Goal: Browse casually: Explore the website without a specific task or goal

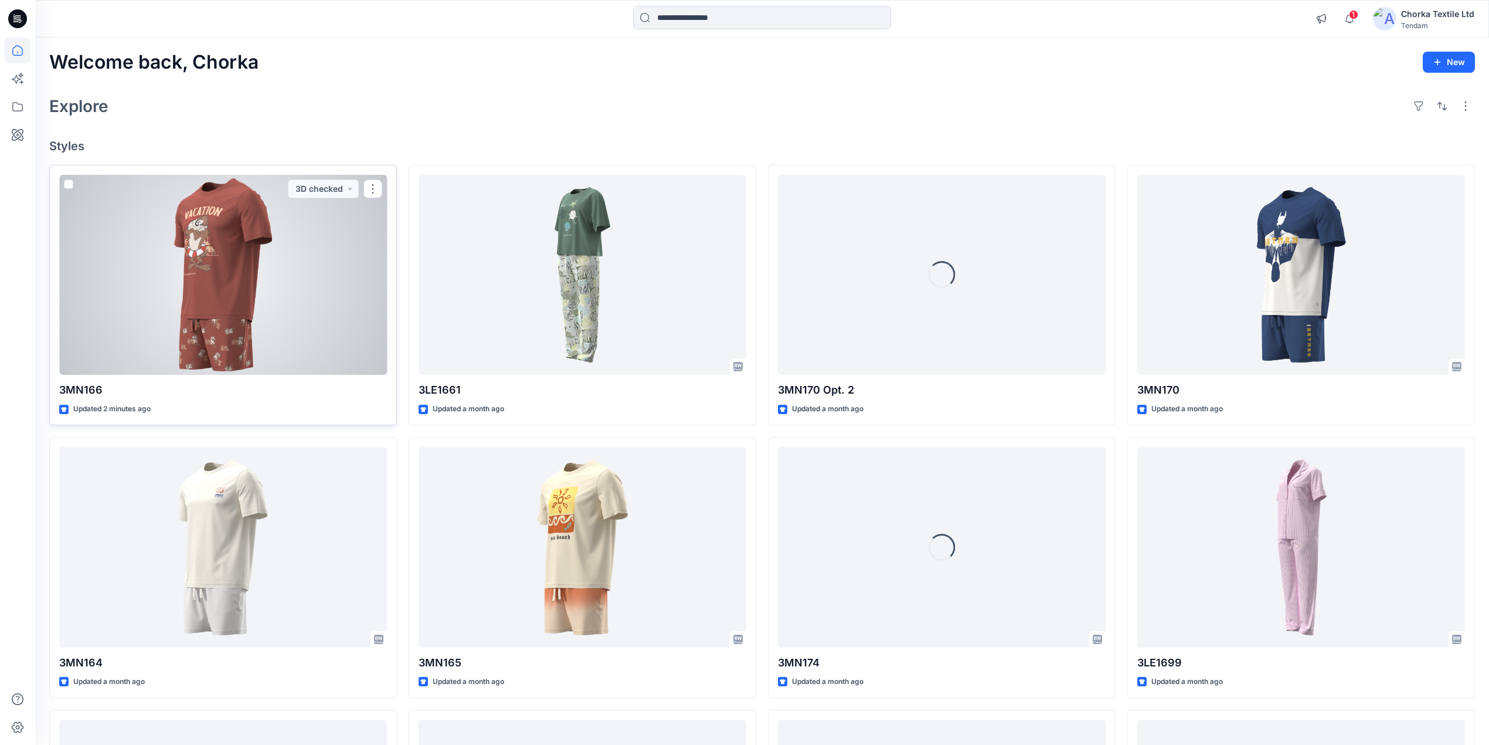
click at [240, 259] on div at bounding box center [223, 275] width 328 height 201
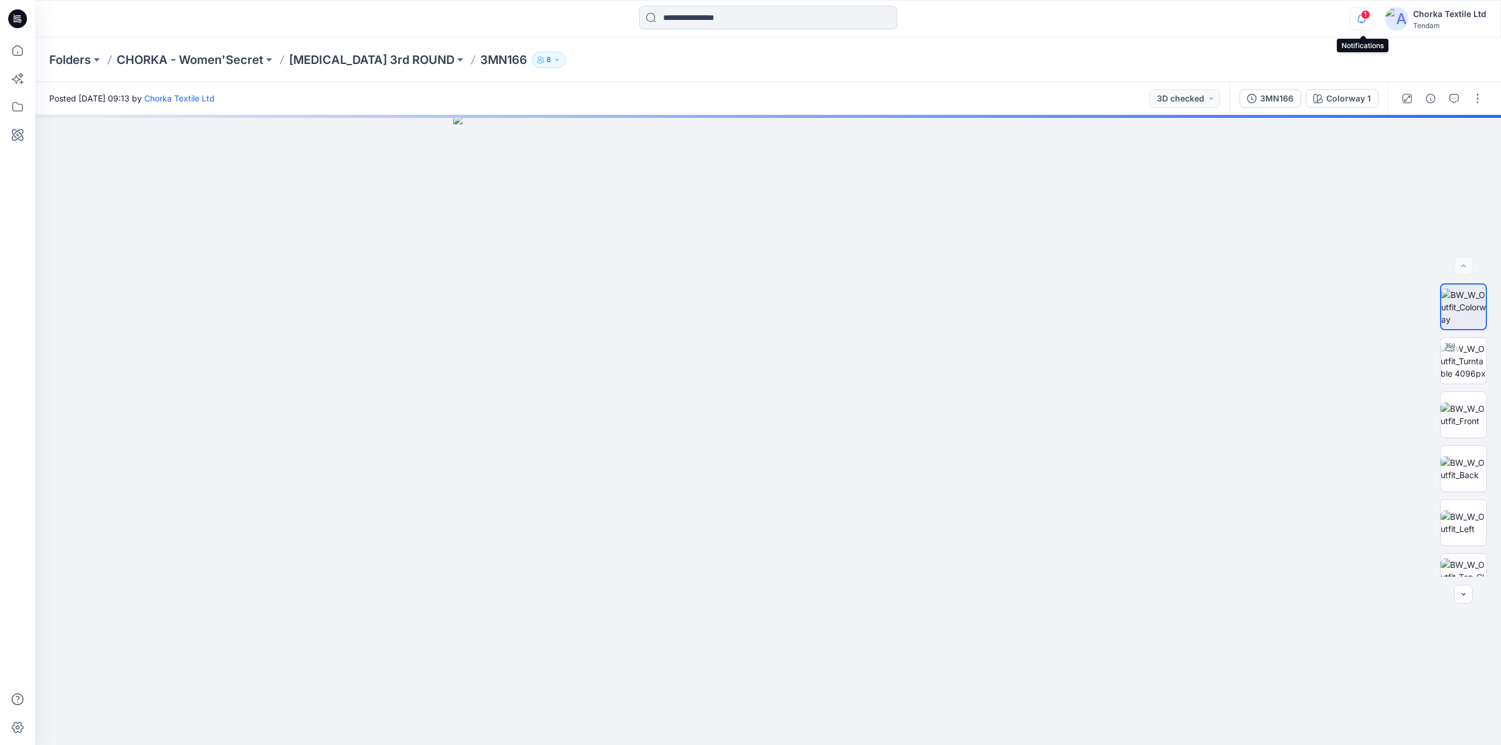
click at [1361, 15] on icon "button" at bounding box center [1361, 19] width 8 height 8
click at [948, 97] on div "Posted [DATE] 09:13 by Chorka Textile Ltd 3D checked" at bounding box center [632, 98] width 1194 height 32
click at [1469, 357] on img at bounding box center [1464, 360] width 46 height 37
drag, startPoint x: 813, startPoint y: 263, endPoint x: 795, endPoint y: 366, distance: 104.1
click at [795, 366] on img at bounding box center [750, 156] width 1931 height 1179
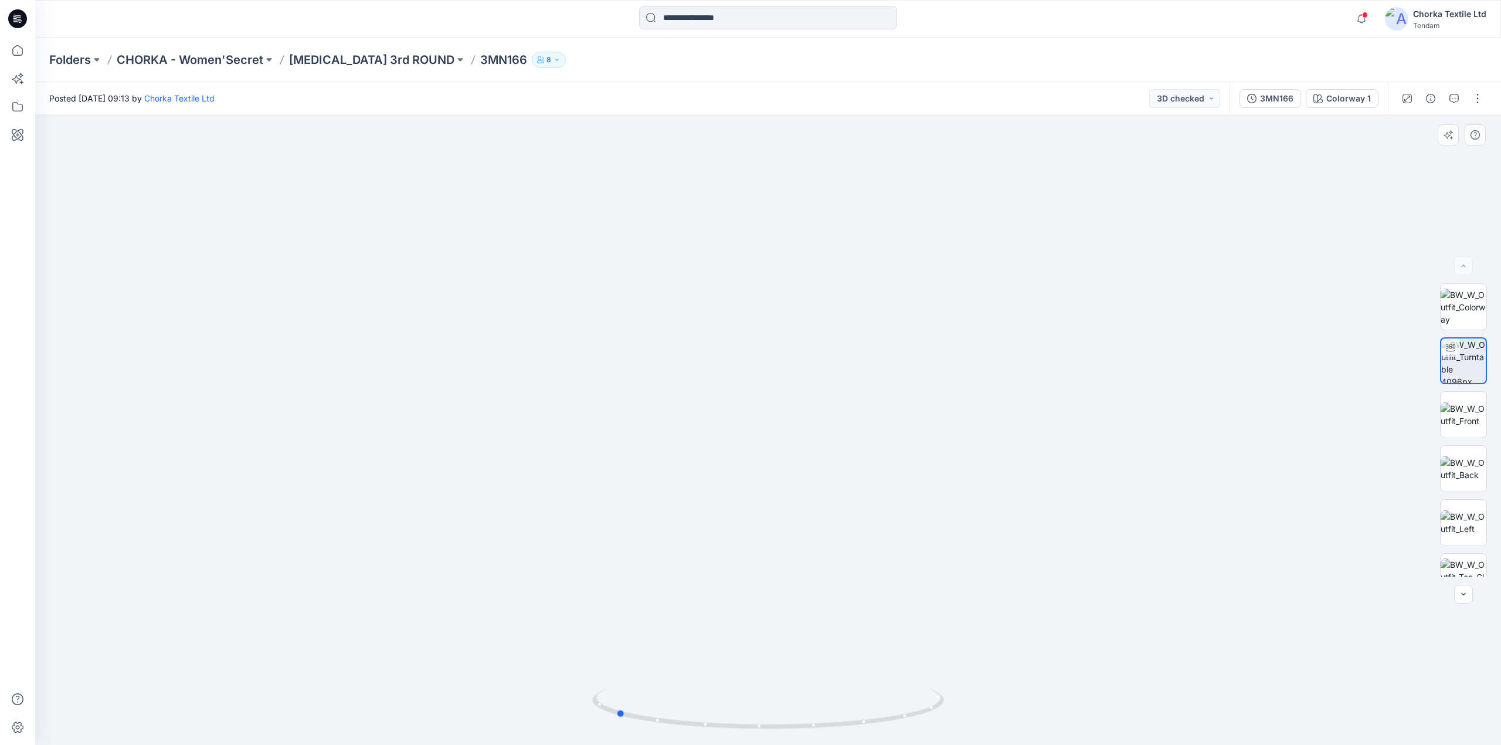
drag, startPoint x: 924, startPoint y: 715, endPoint x: 772, endPoint y: 679, distance: 156.7
click at [772, 679] on div at bounding box center [768, 430] width 1466 height 630
drag, startPoint x: 871, startPoint y: 674, endPoint x: 894, endPoint y: 385, distance: 290.6
drag, startPoint x: 912, startPoint y: 726, endPoint x: 733, endPoint y: 654, distance: 193.2
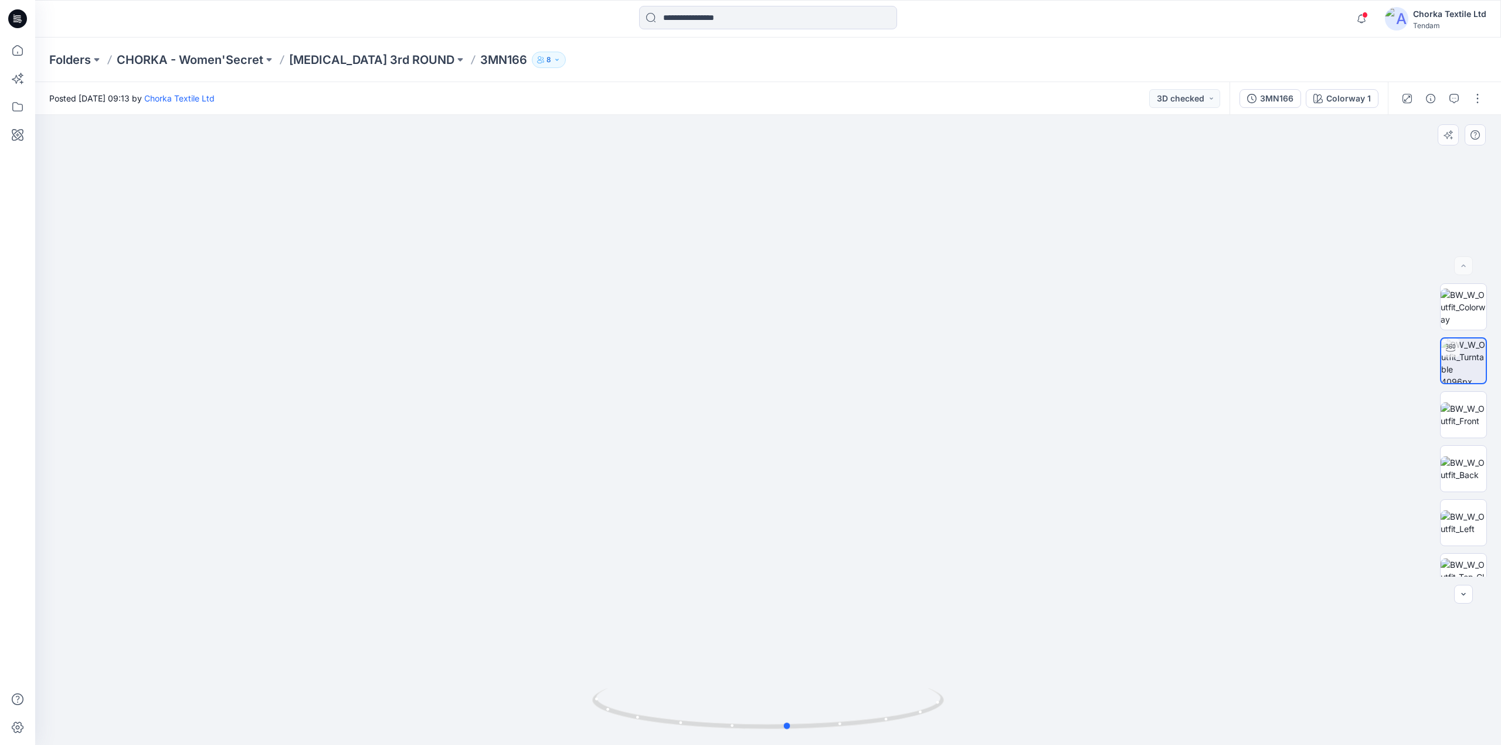
click at [733, 654] on div at bounding box center [768, 430] width 1466 height 630
drag, startPoint x: 773, startPoint y: 267, endPoint x: 777, endPoint y: 469, distance: 201.7
click at [776, 467] on img at bounding box center [766, 228] width 1642 height 1034
drag, startPoint x: 770, startPoint y: 197, endPoint x: 783, endPoint y: 251, distance: 55.6
click at [783, 251] on img at bounding box center [781, 174] width 2076 height 1142
